Goal: Task Accomplishment & Management: Use online tool/utility

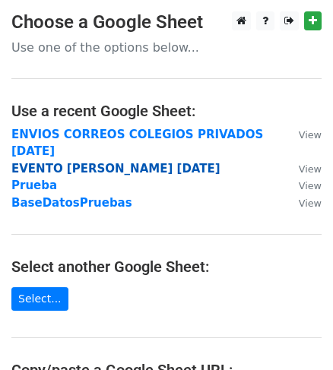
click at [142, 162] on strong "EVENTO [PERSON_NAME] [DATE]" at bounding box center [115, 169] width 209 height 14
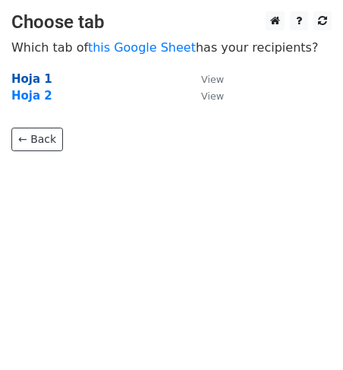
click at [26, 80] on strong "Hoja 1" at bounding box center [31, 79] width 41 height 14
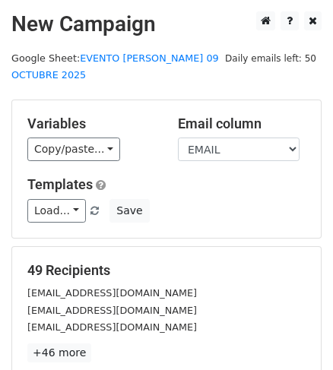
scroll to position [159, 0]
